Goal: Find specific page/section: Find specific page/section

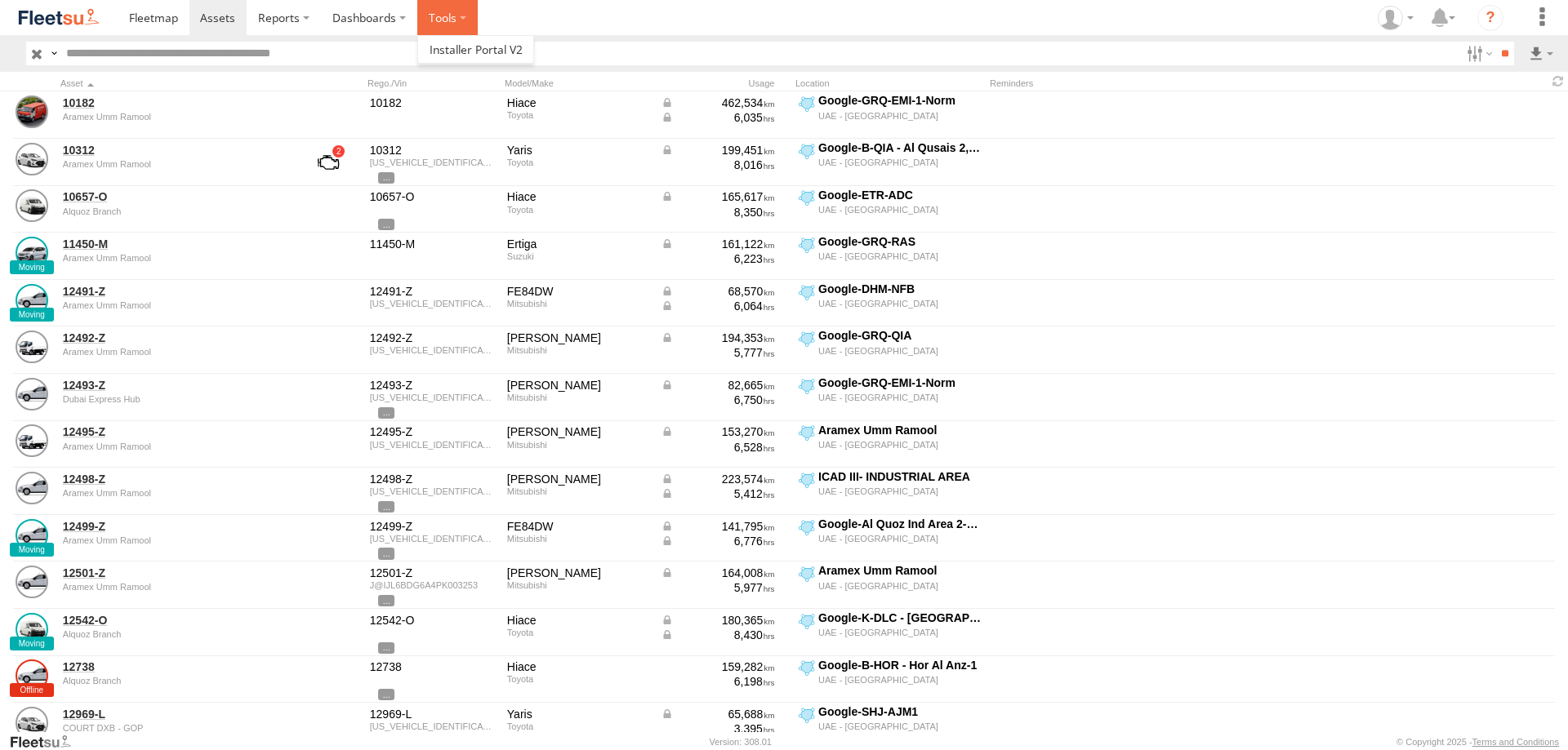
click at [463, 18] on label at bounding box center [447, 17] width 60 height 35
click at [463, 54] on span at bounding box center [476, 50] width 93 height 15
